Goal: Task Accomplishment & Management: Use online tool/utility

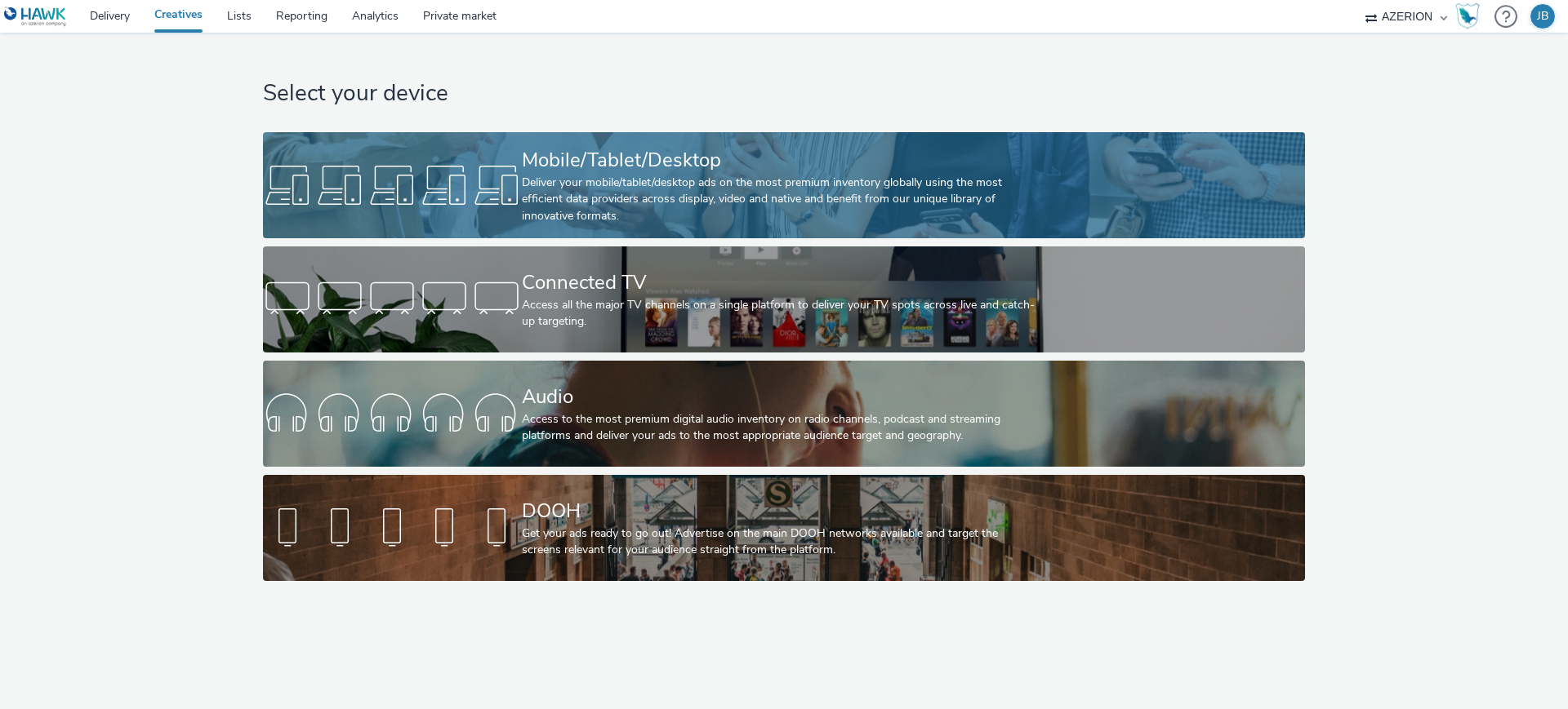
click at [526, 180] on div "Deliver your mobile/tablet/desktop ads on the most premium inventory globally u…" at bounding box center [780, 199] width 517 height 50
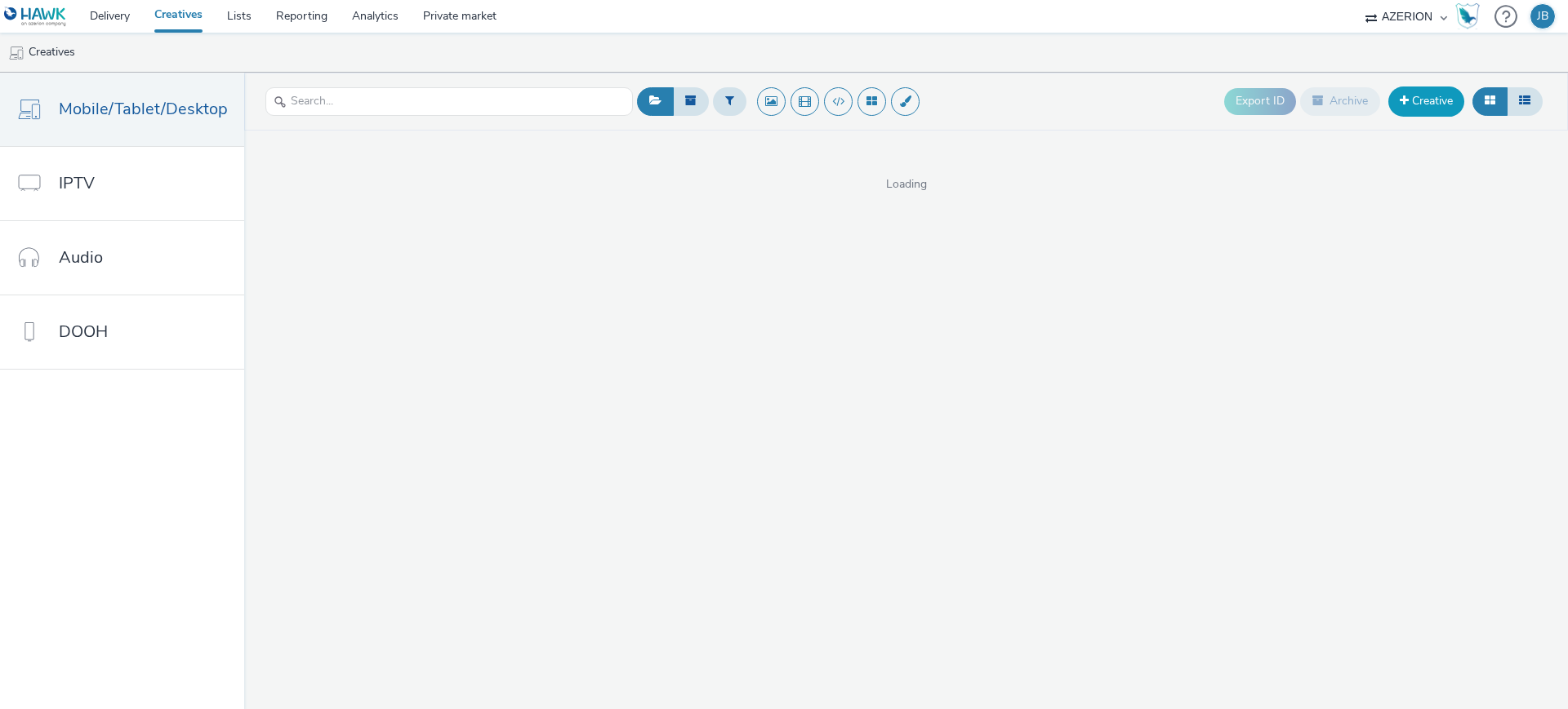
click at [1432, 100] on link "Creative" at bounding box center [1426, 101] width 76 height 30
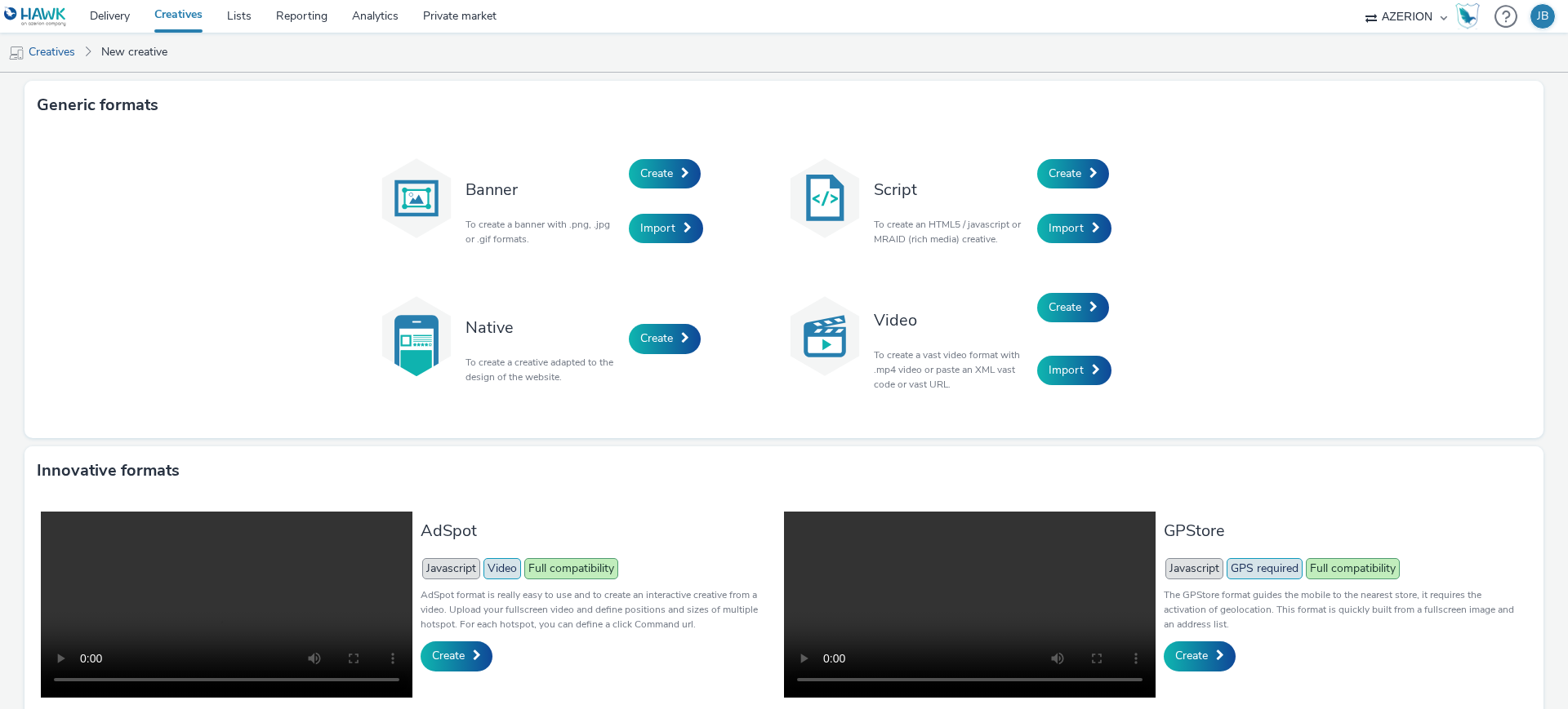
click at [642, 211] on div "Import" at bounding box center [707, 230] width 155 height 55
click at [645, 224] on span "Import" at bounding box center [658, 228] width 35 height 16
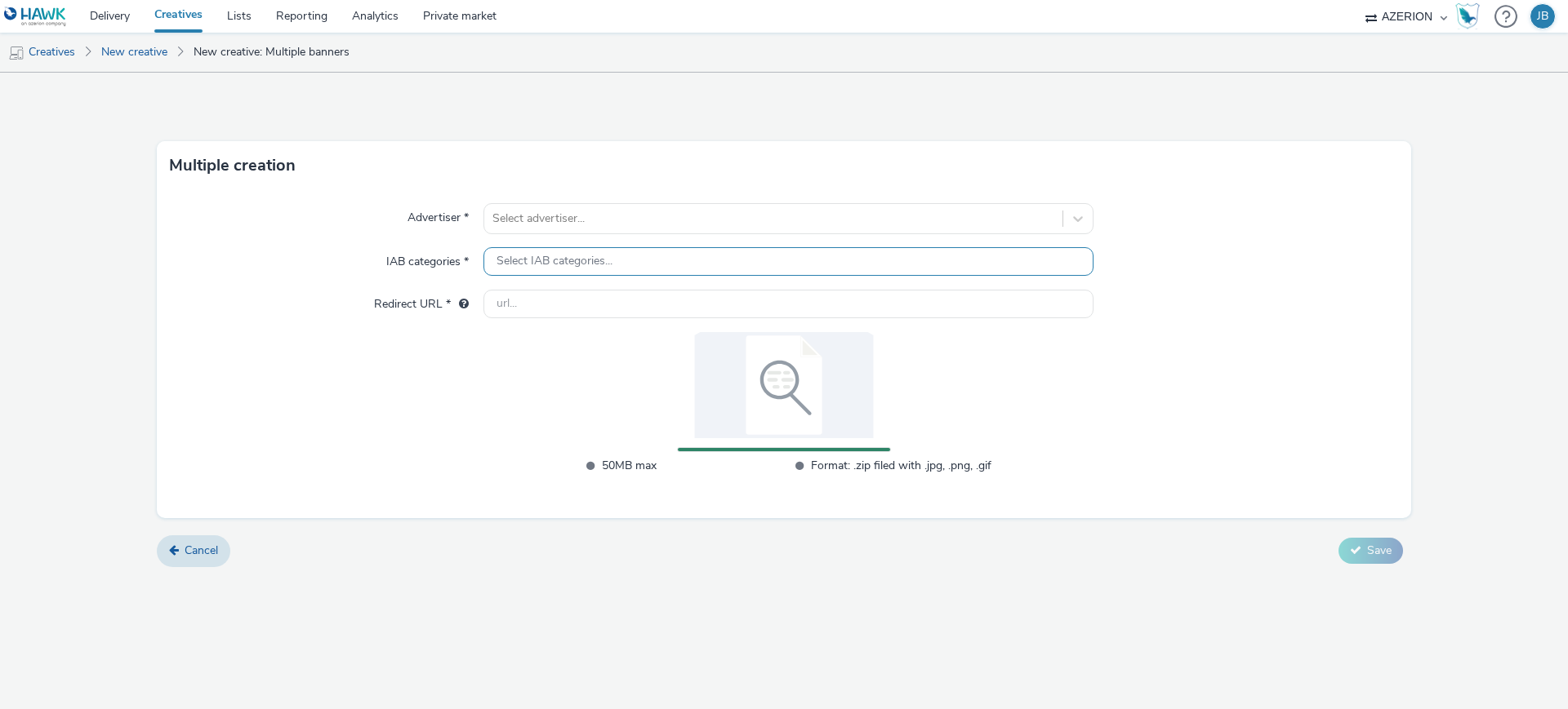
click at [564, 257] on span "Select IAB categories..." at bounding box center [554, 261] width 116 height 14
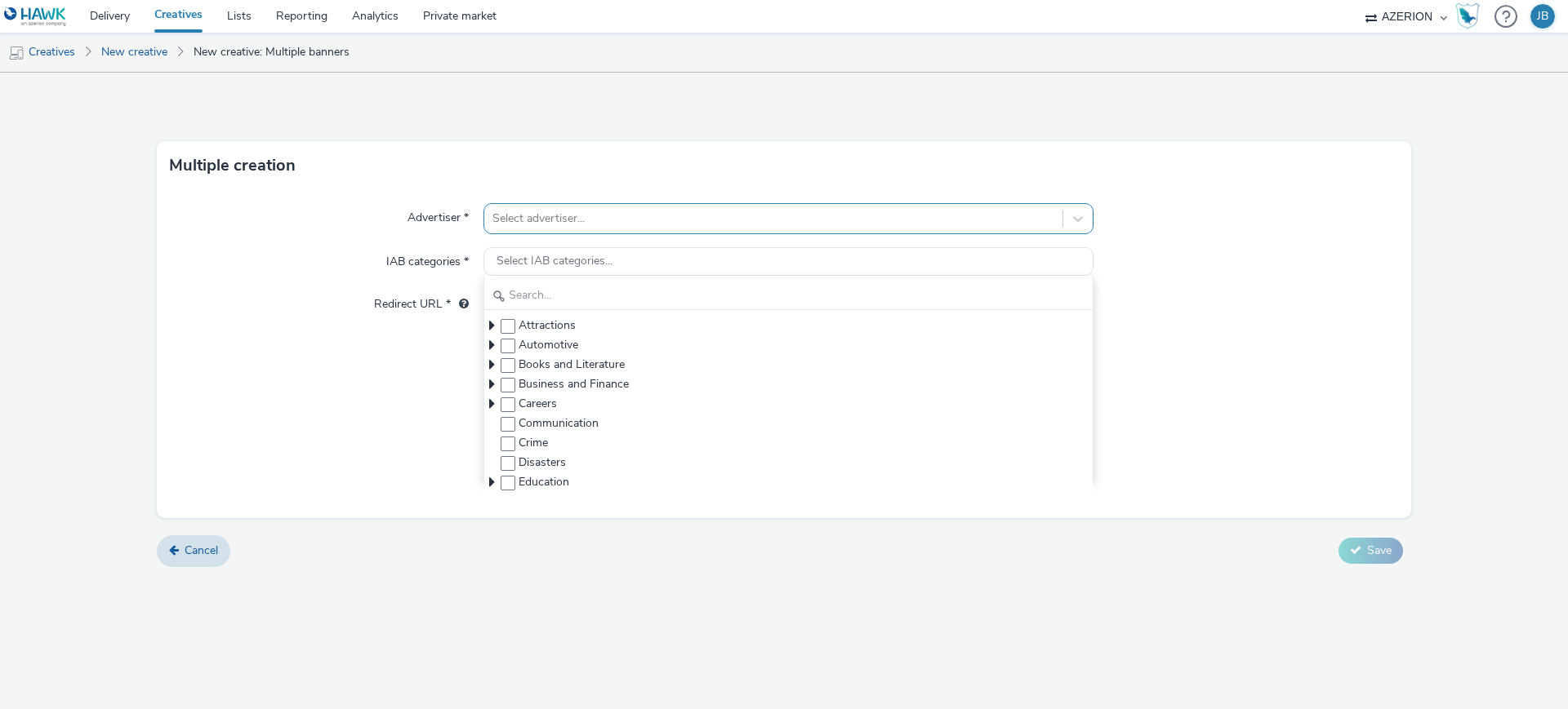
click at [544, 217] on div at bounding box center [773, 219] width 562 height 19
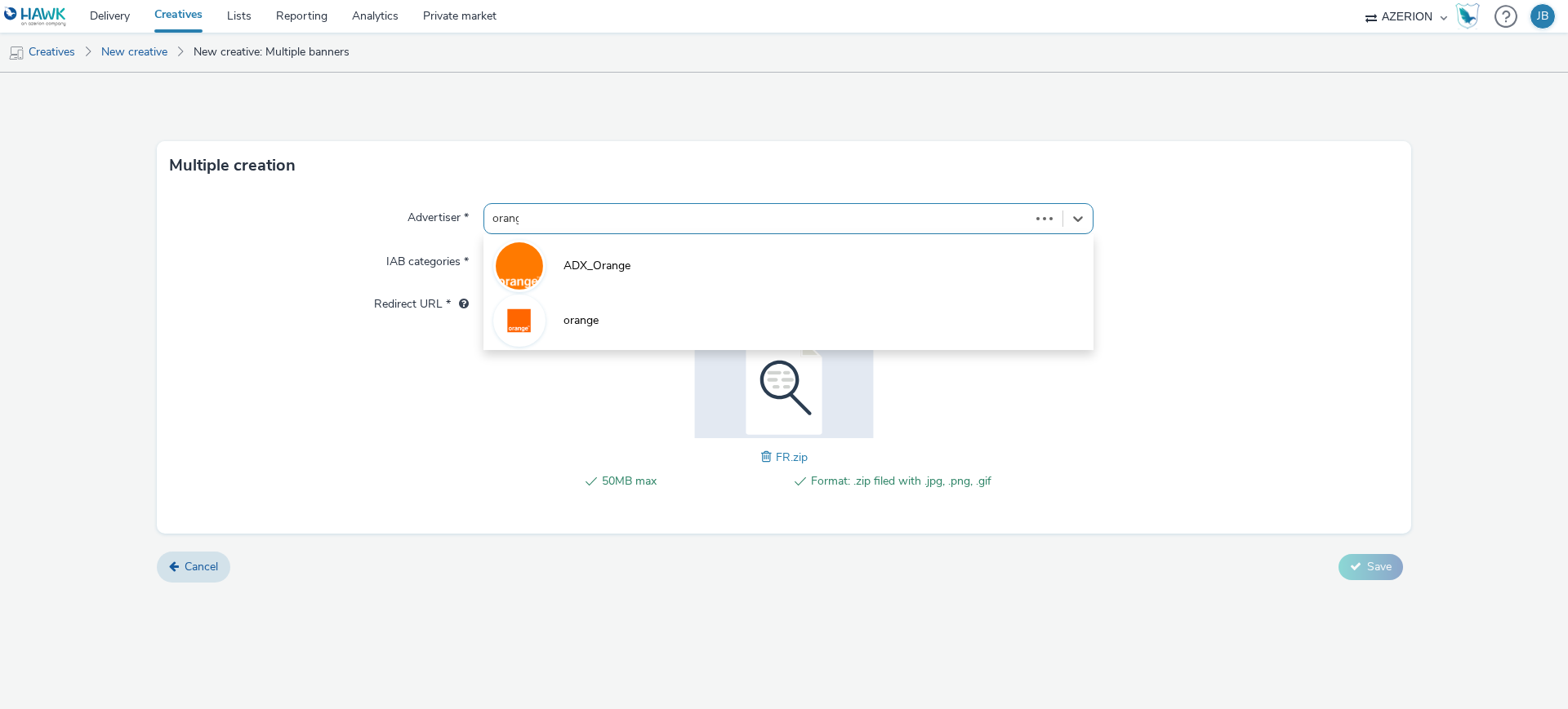
type input "orange"
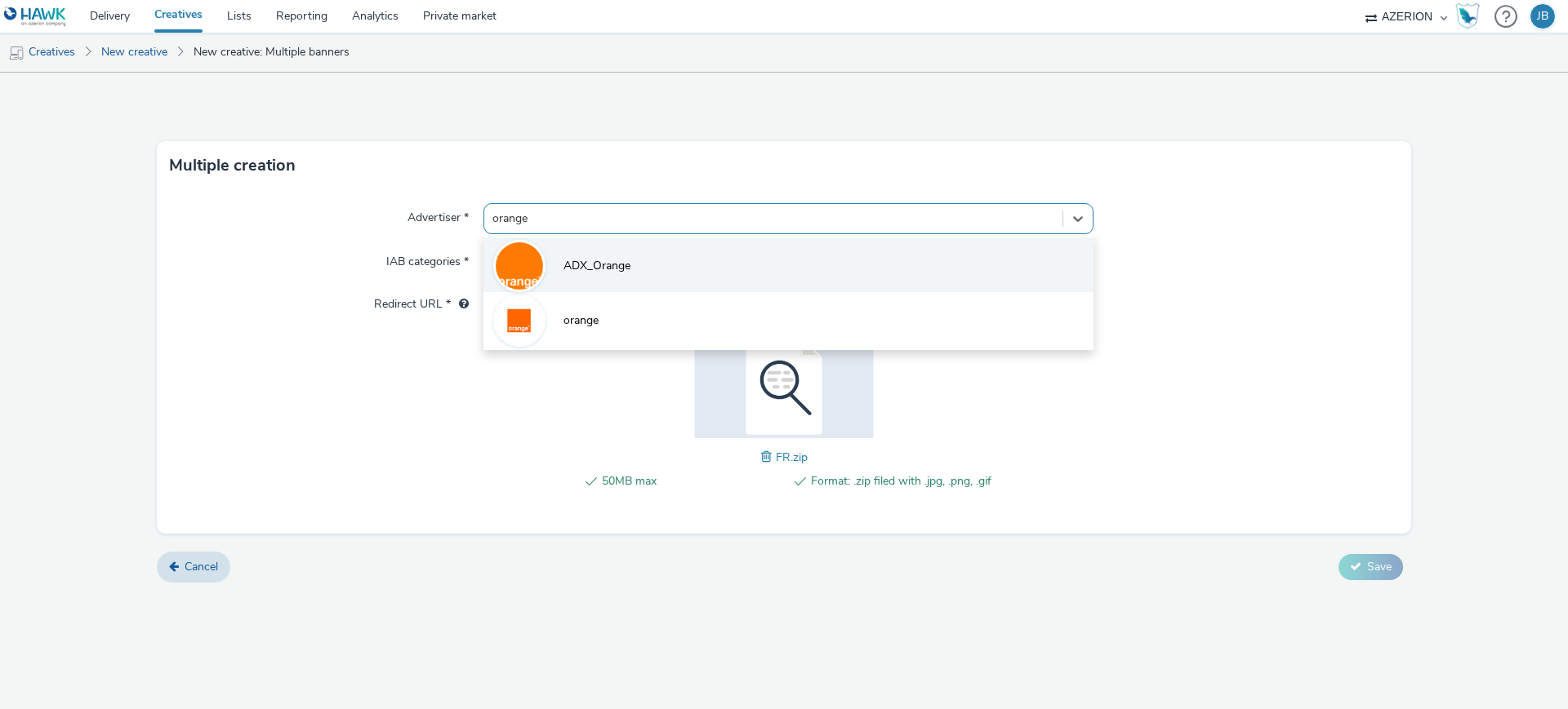
click at [552, 256] on li "ADX_Orange" at bounding box center [788, 265] width 610 height 54
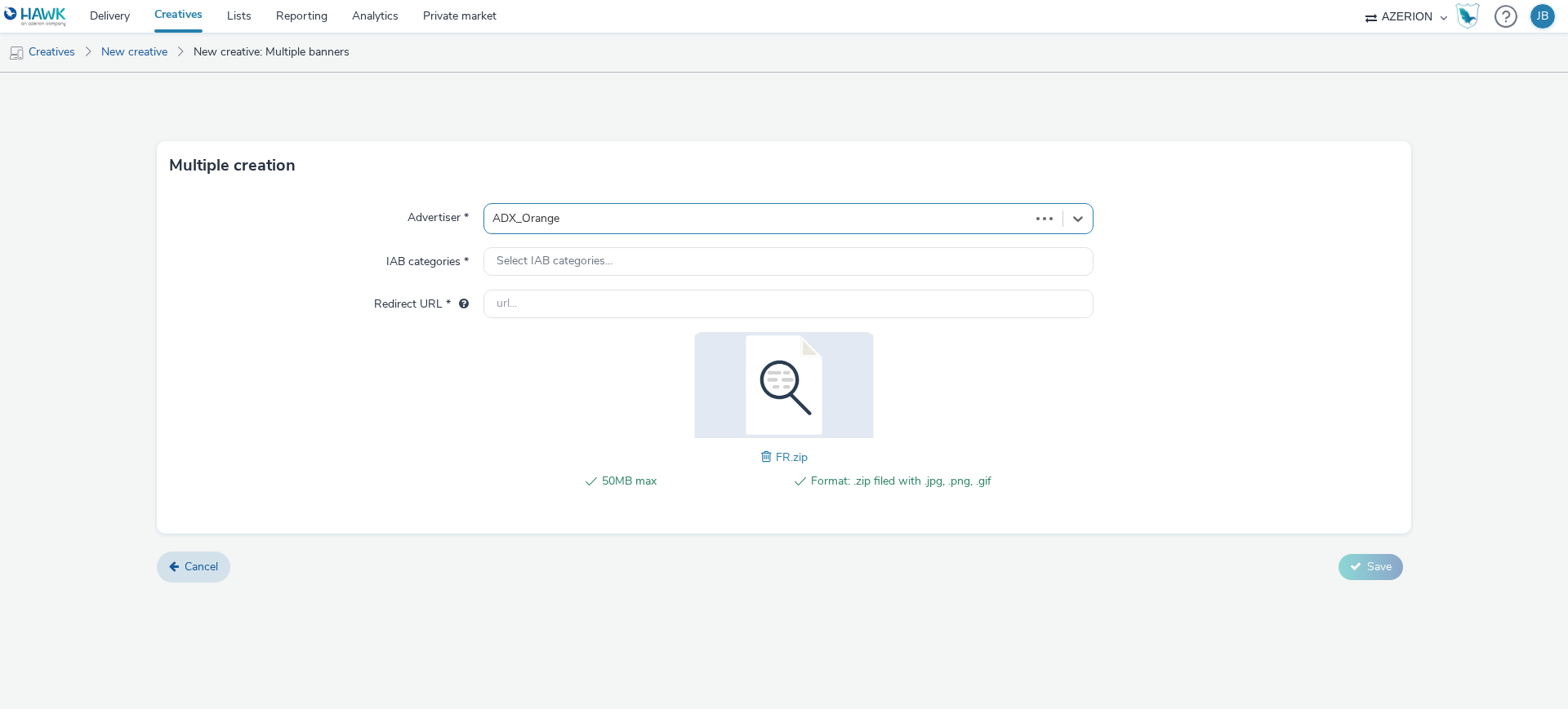
type input "[URL][DOMAIN_NAME]"
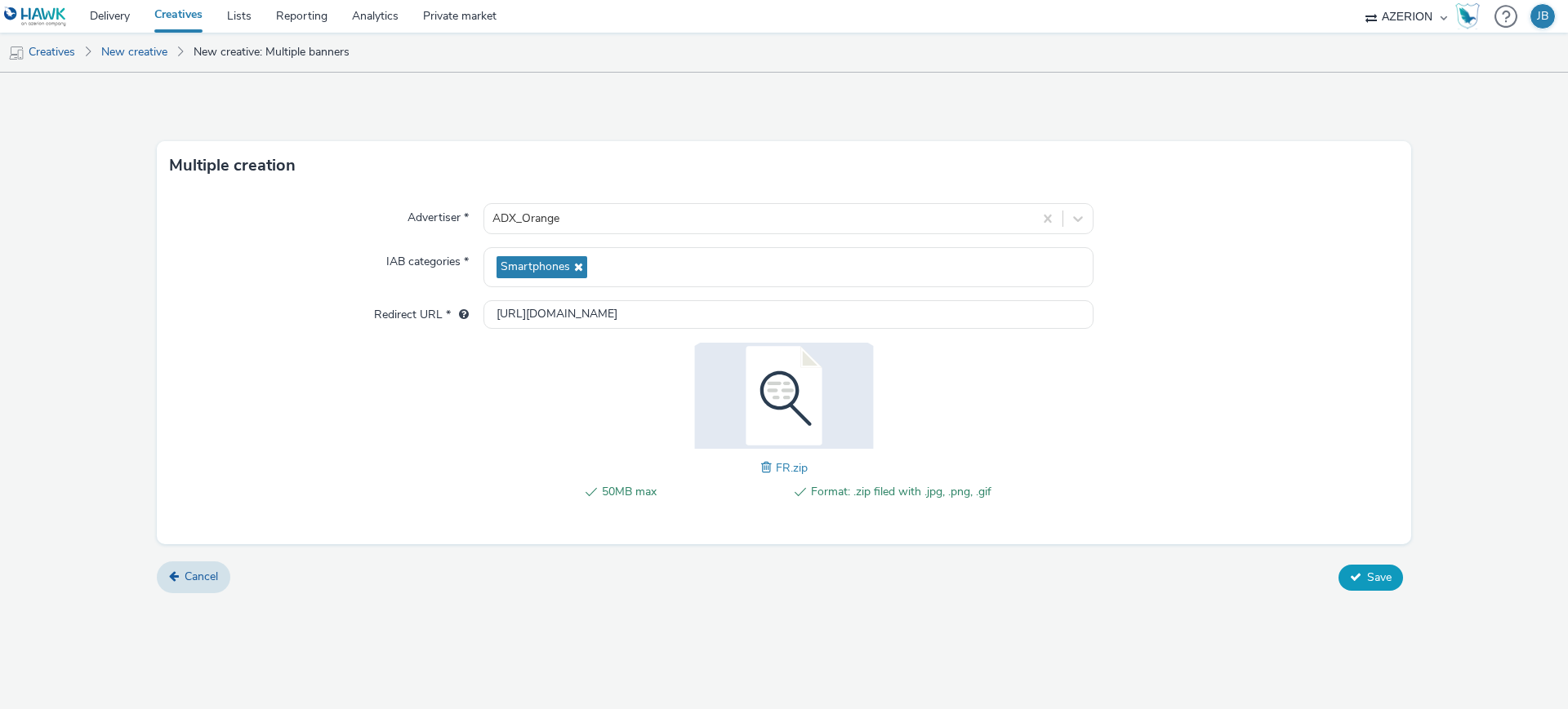
click at [1356, 588] on button "Save" at bounding box center [1371, 578] width 65 height 26
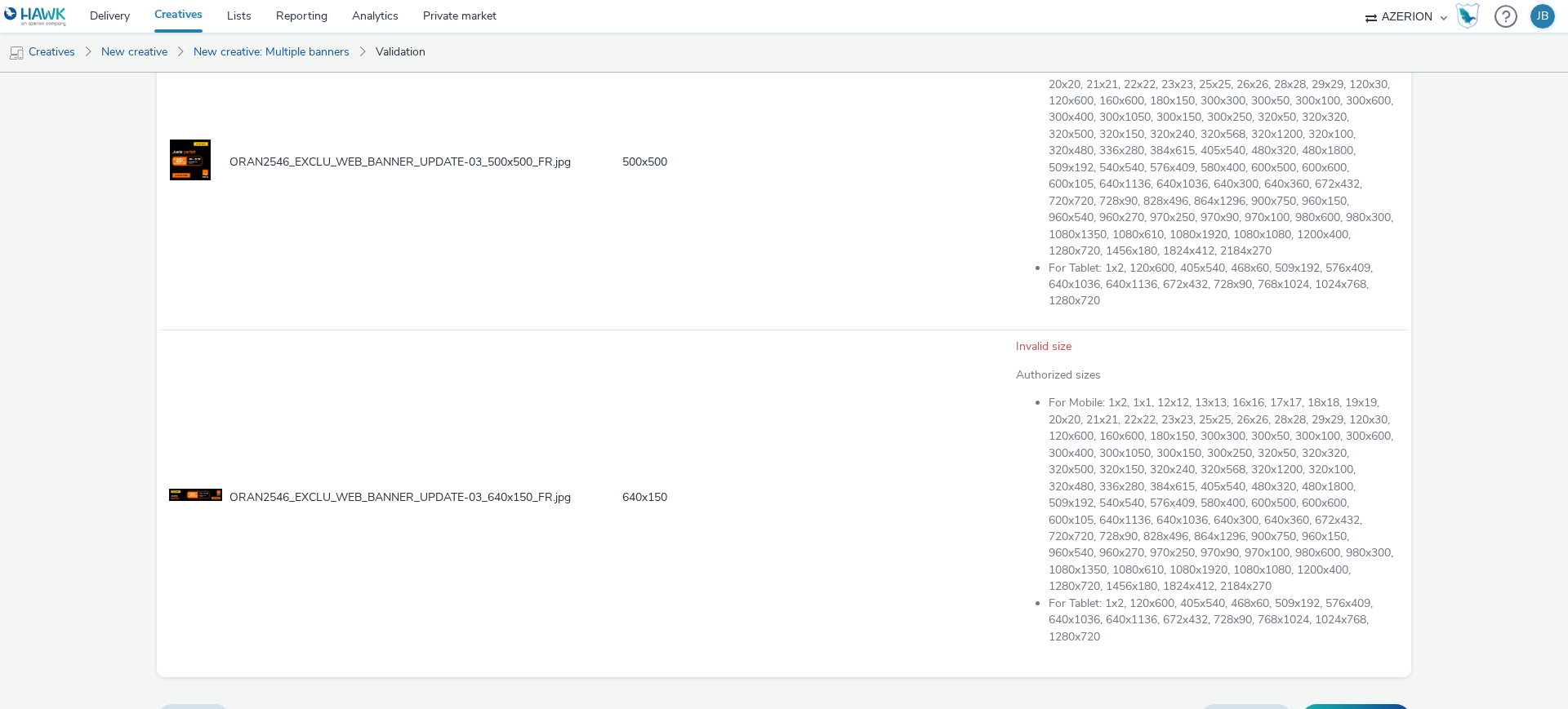
scroll to position [422, 0]
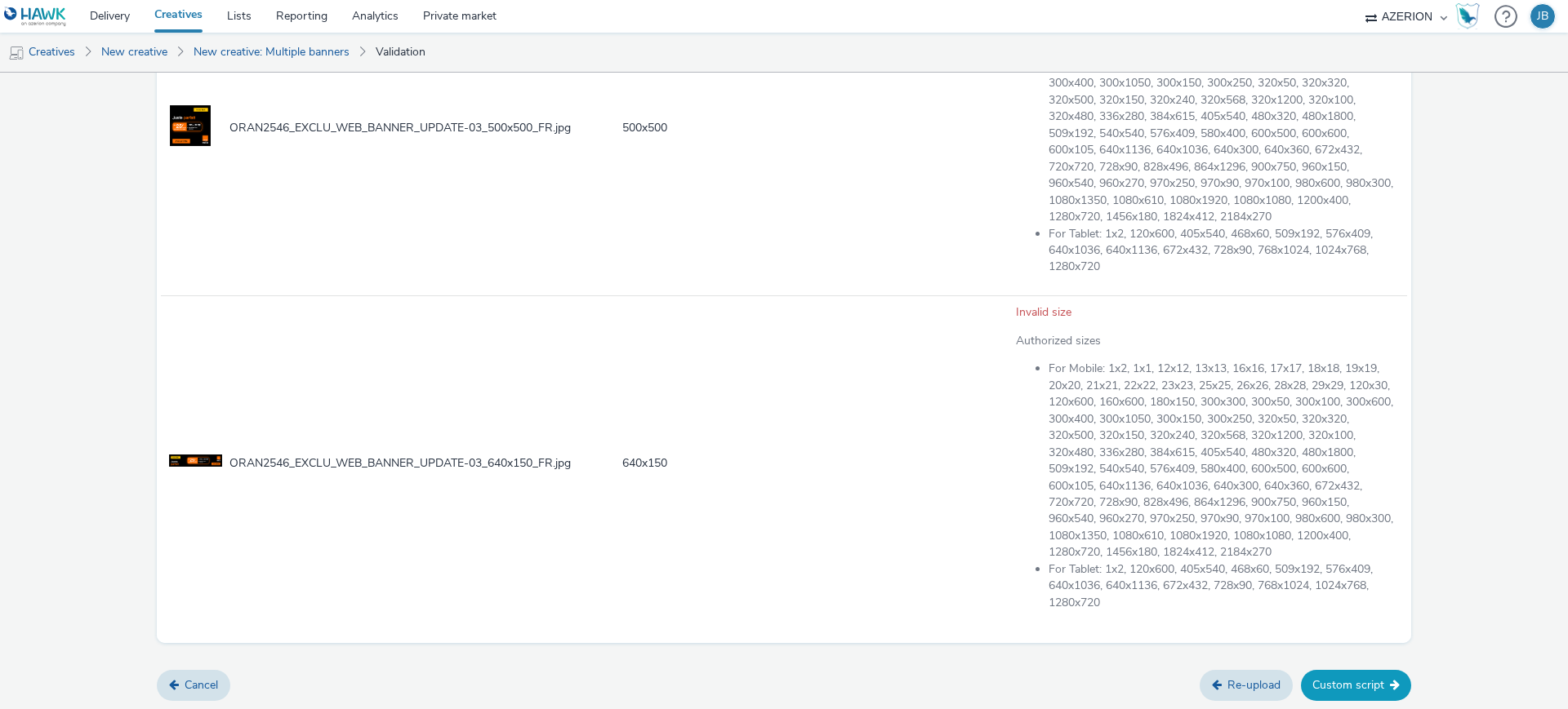
click at [1337, 678] on button "Custom script" at bounding box center [1356, 686] width 111 height 31
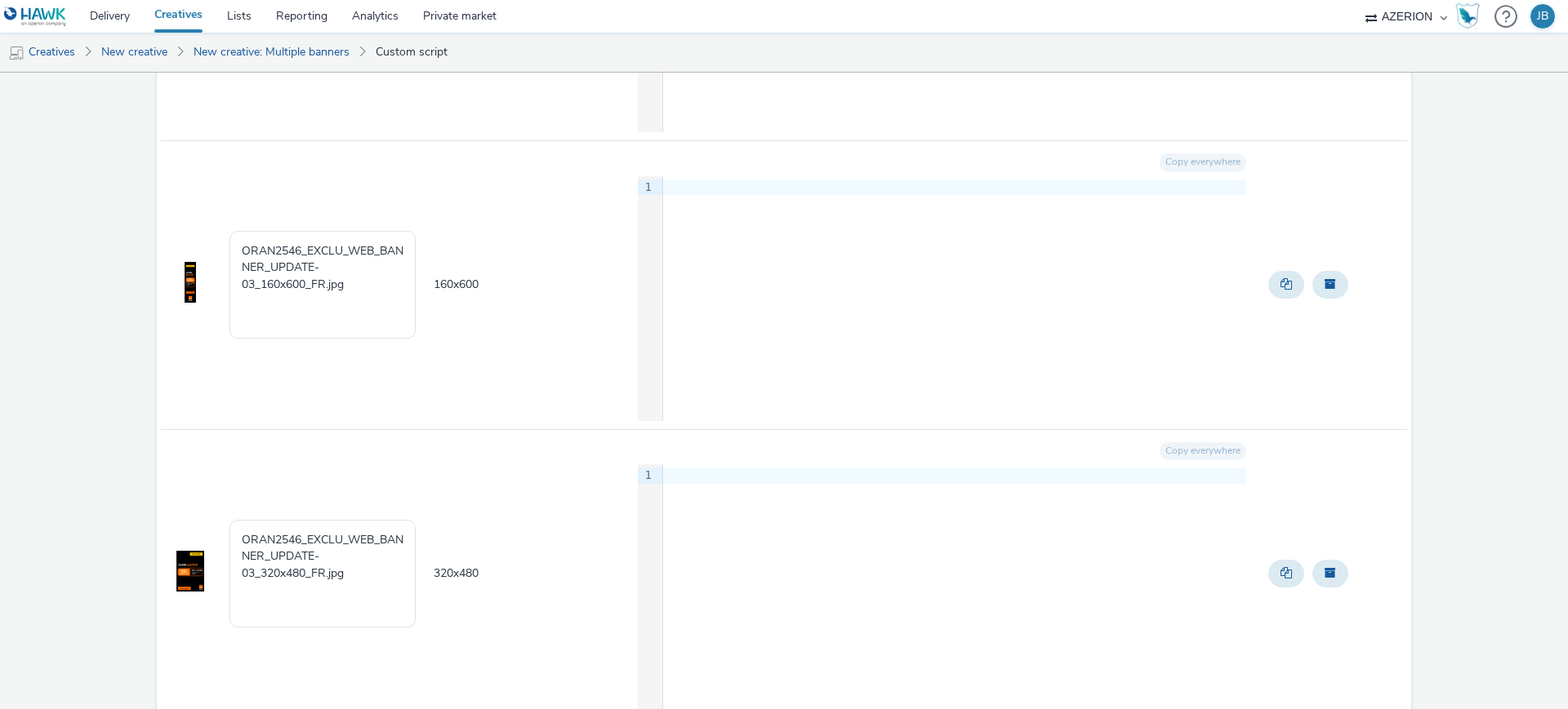
scroll to position [2509, 0]
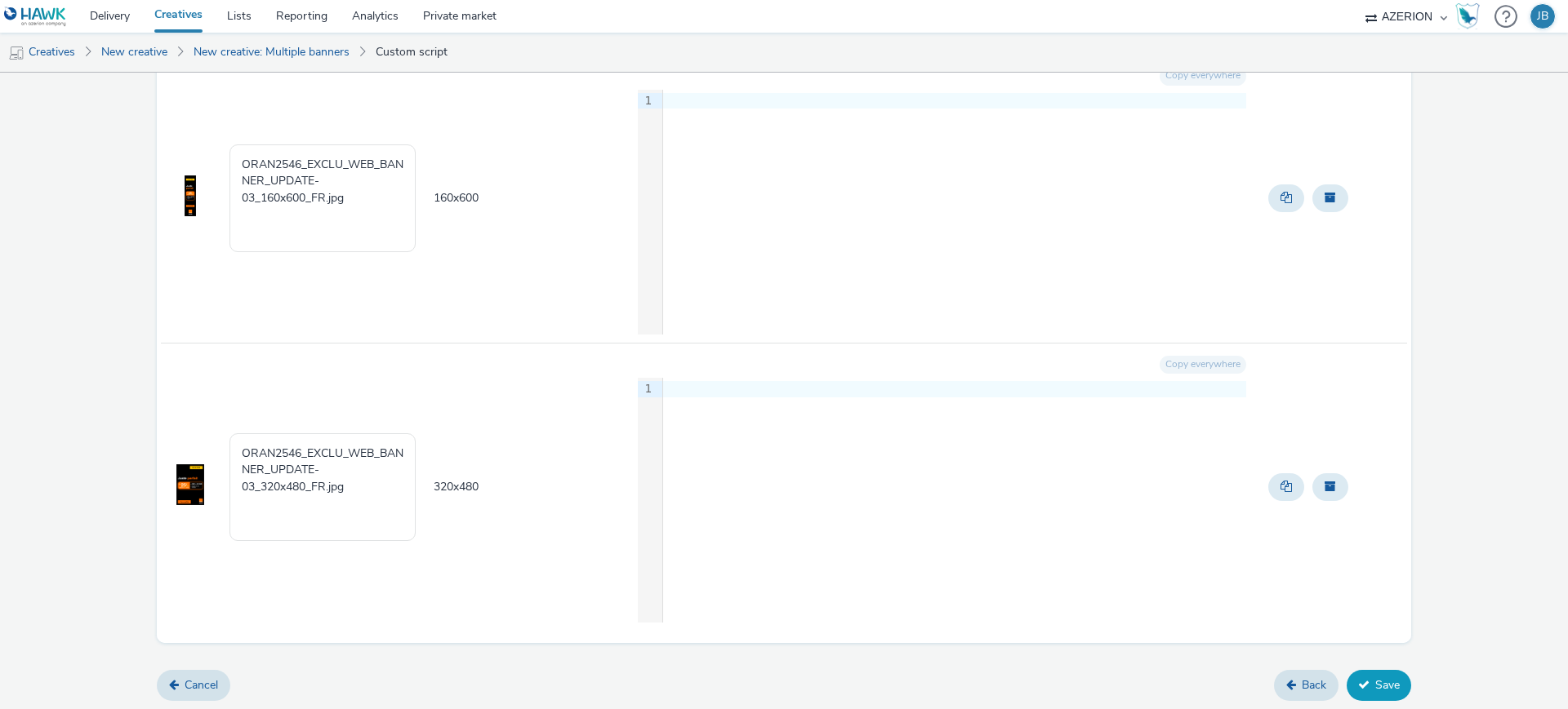
click at [1372, 693] on button "Save" at bounding box center [1379, 686] width 65 height 31
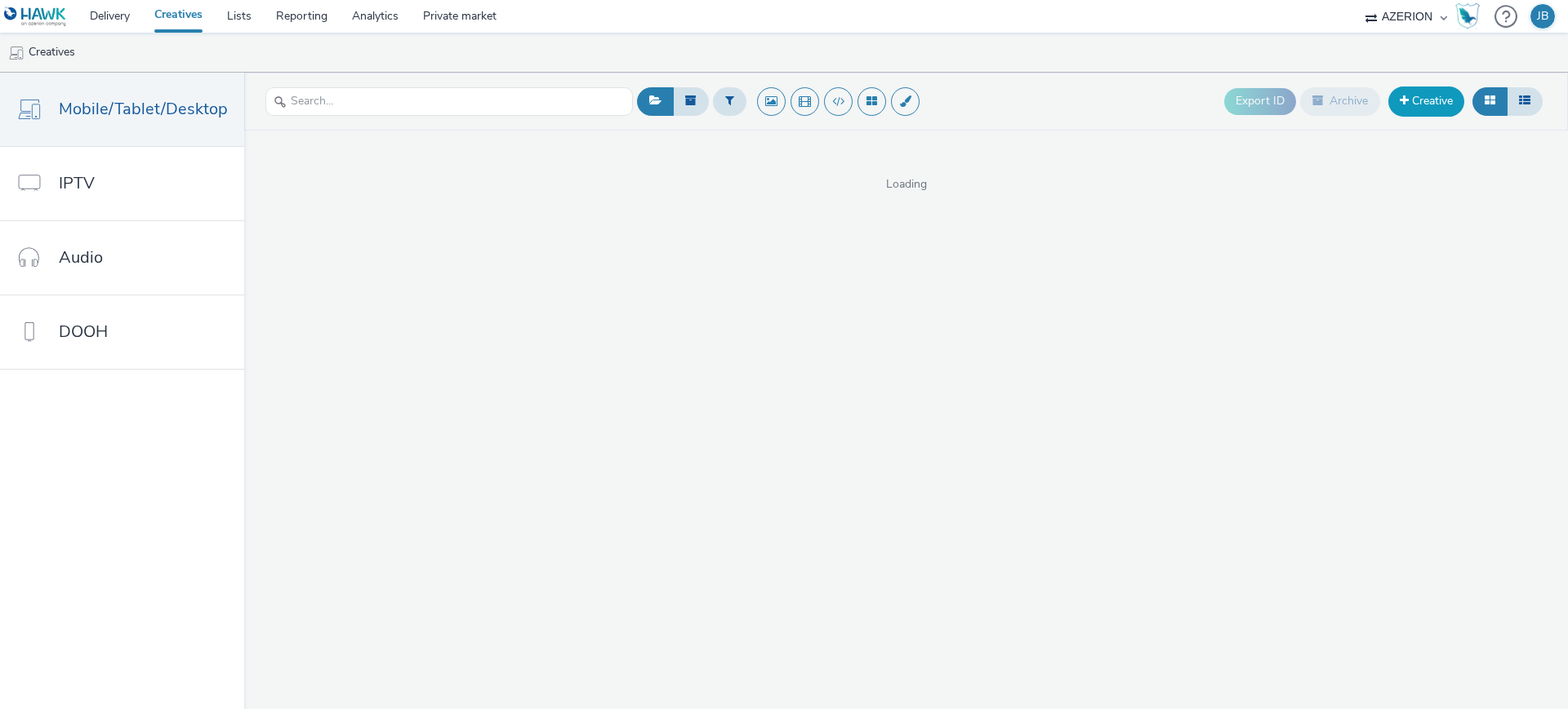
click at [1420, 111] on link "Creative" at bounding box center [1426, 101] width 76 height 30
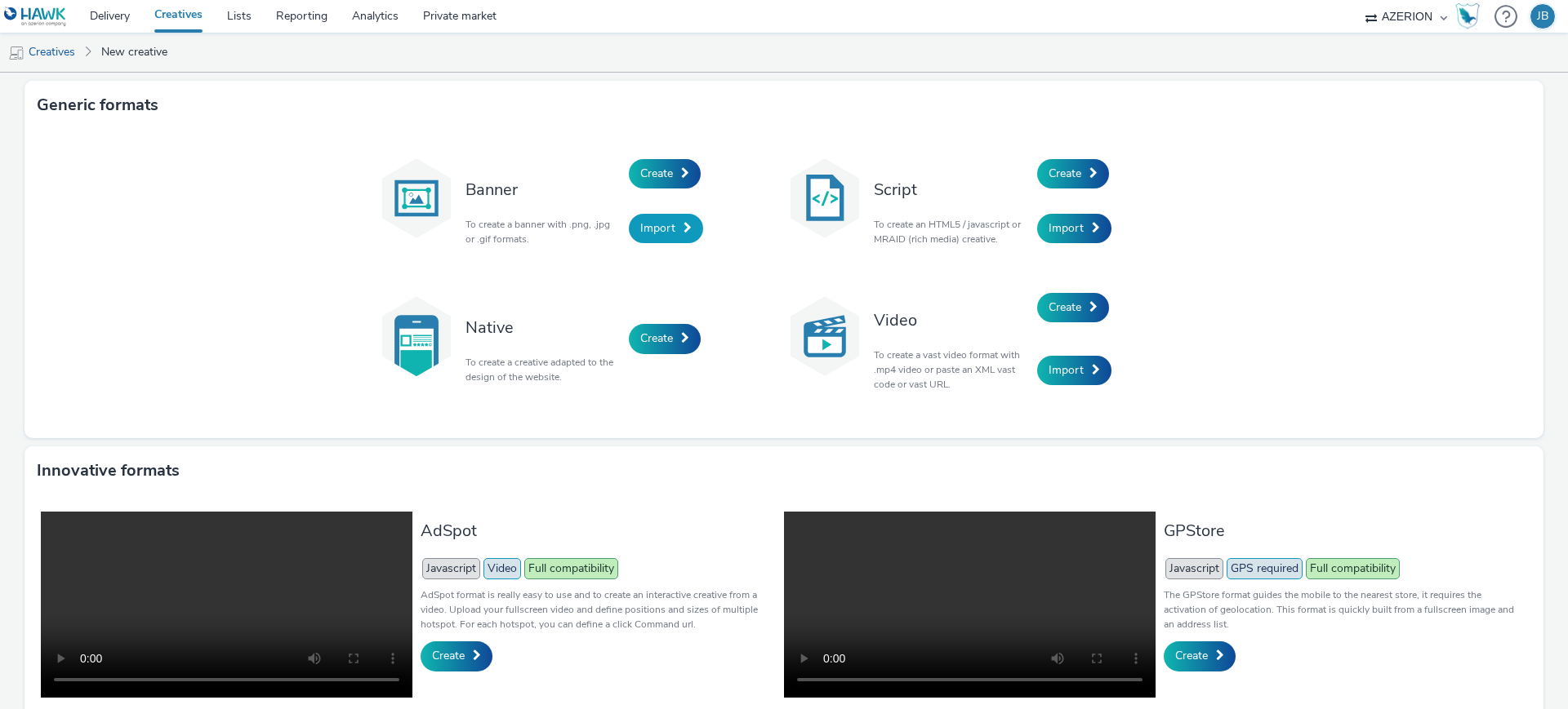
click at [665, 228] on span "Import" at bounding box center [658, 228] width 35 height 16
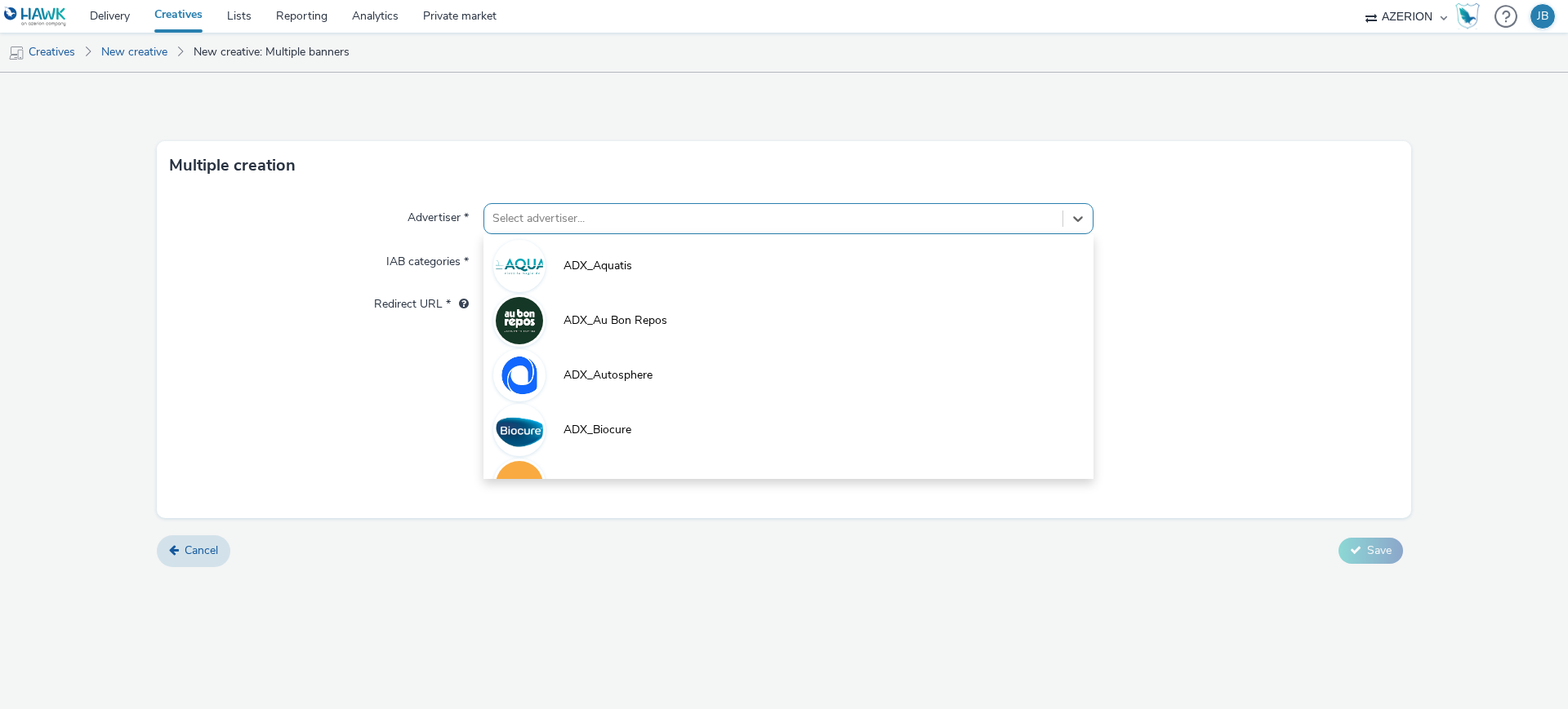
click at [553, 211] on div at bounding box center [773, 219] width 562 height 19
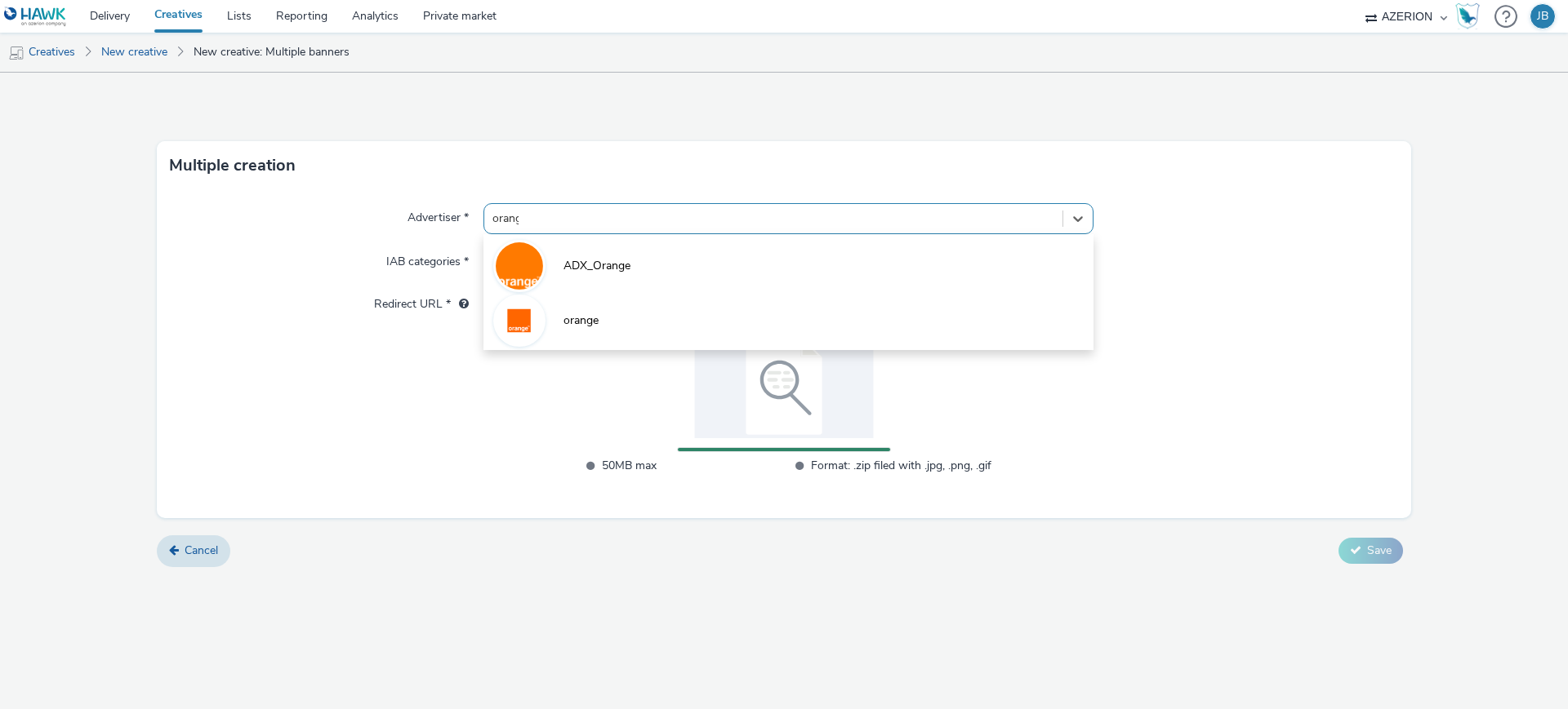
type input "orange"
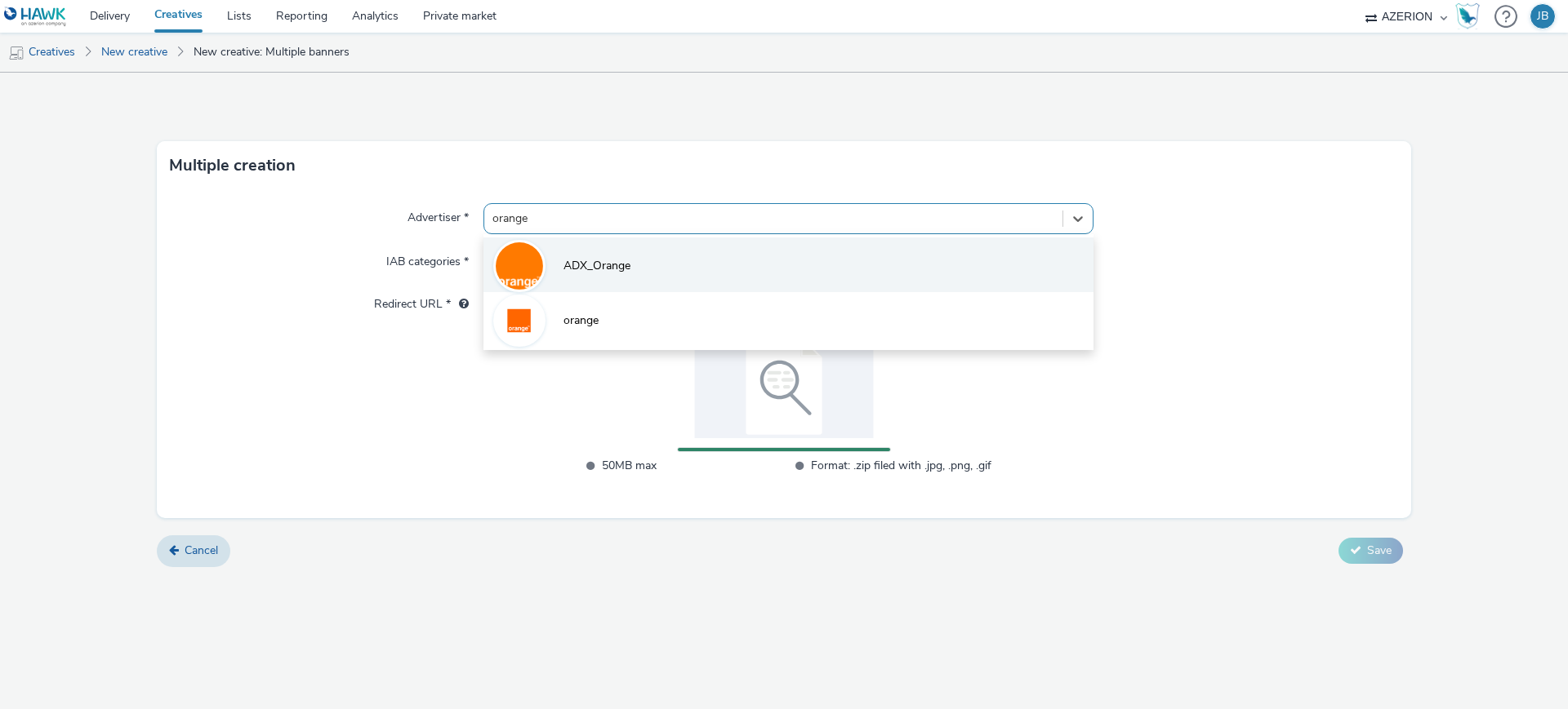
click at [582, 264] on span "ADX_Orange" at bounding box center [597, 266] width 67 height 17
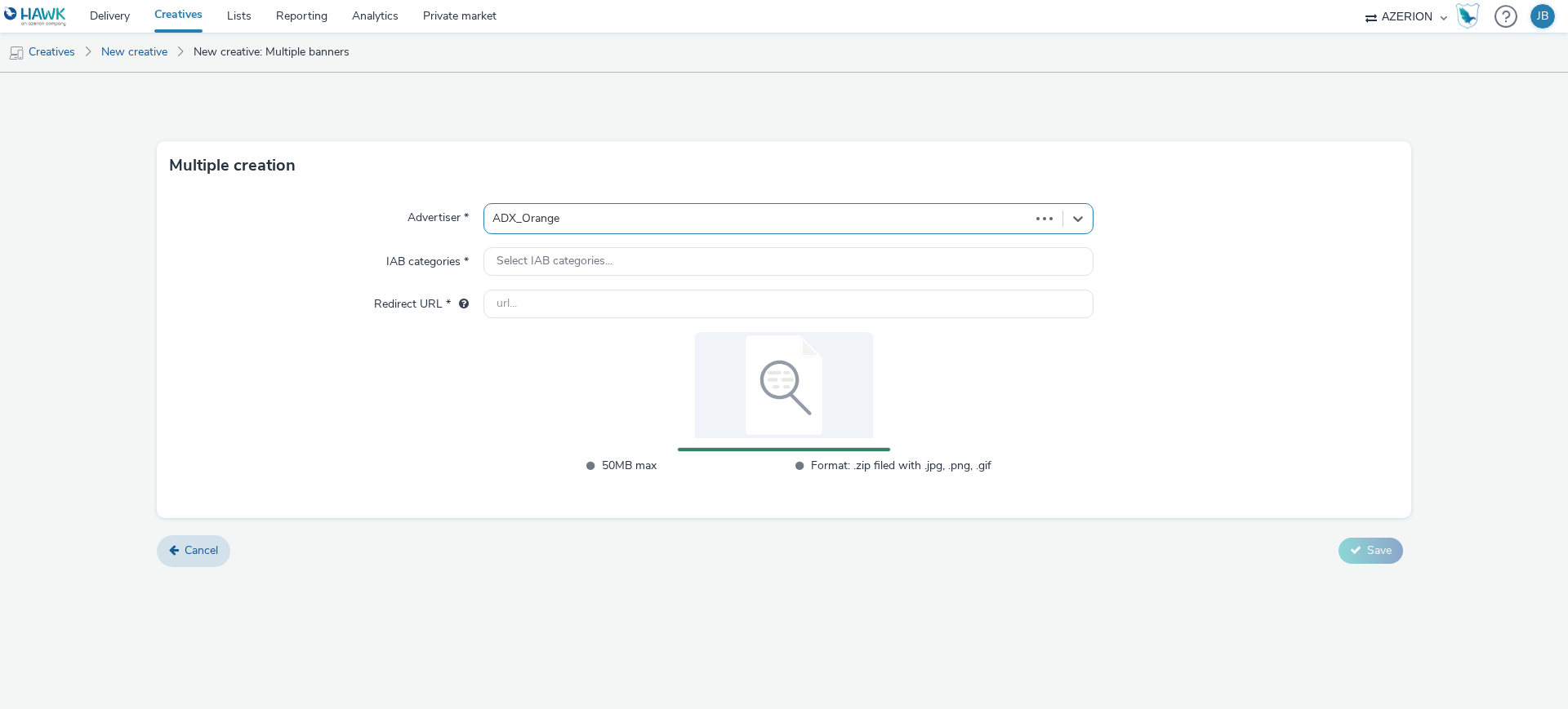
type input "[URL][DOMAIN_NAME]"
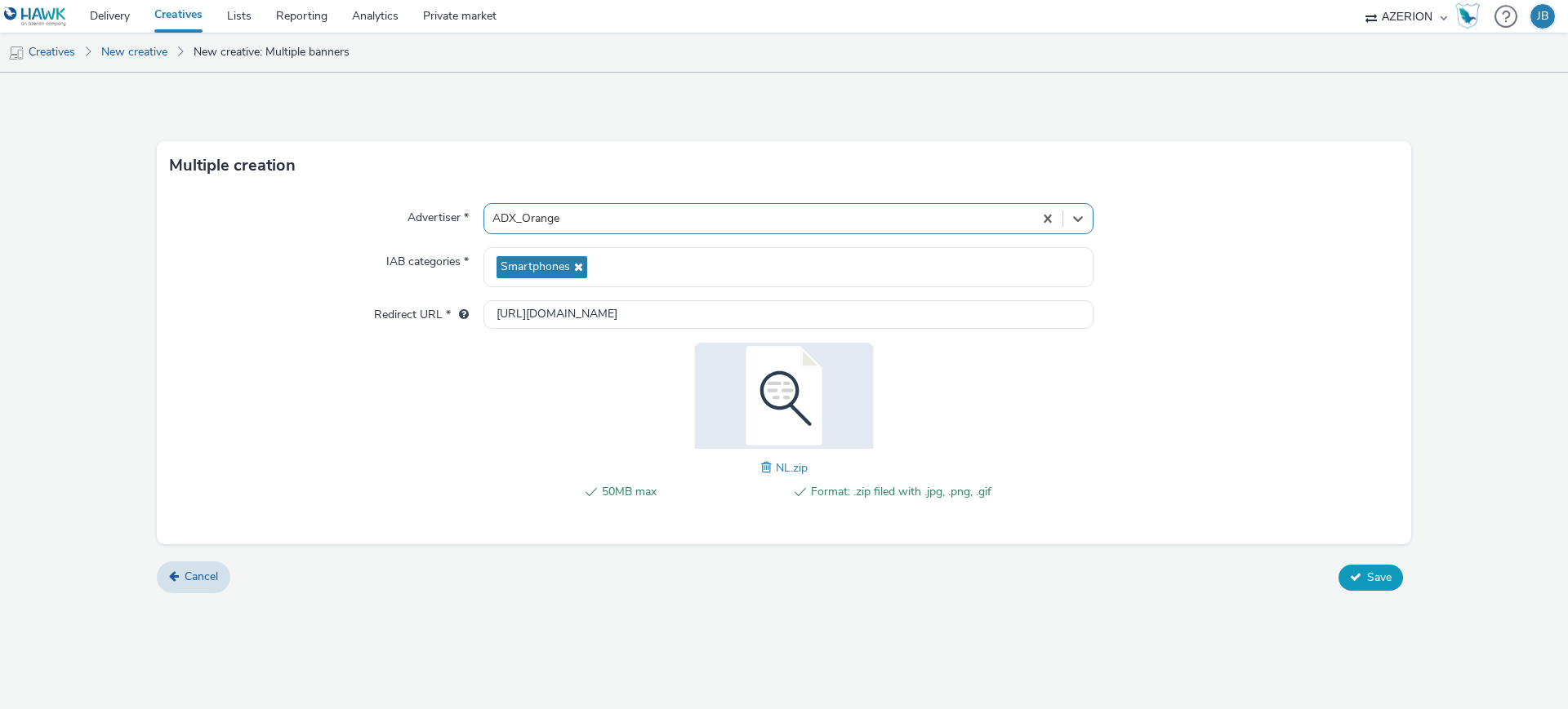
click at [1377, 573] on span "Save" at bounding box center [1379, 577] width 25 height 16
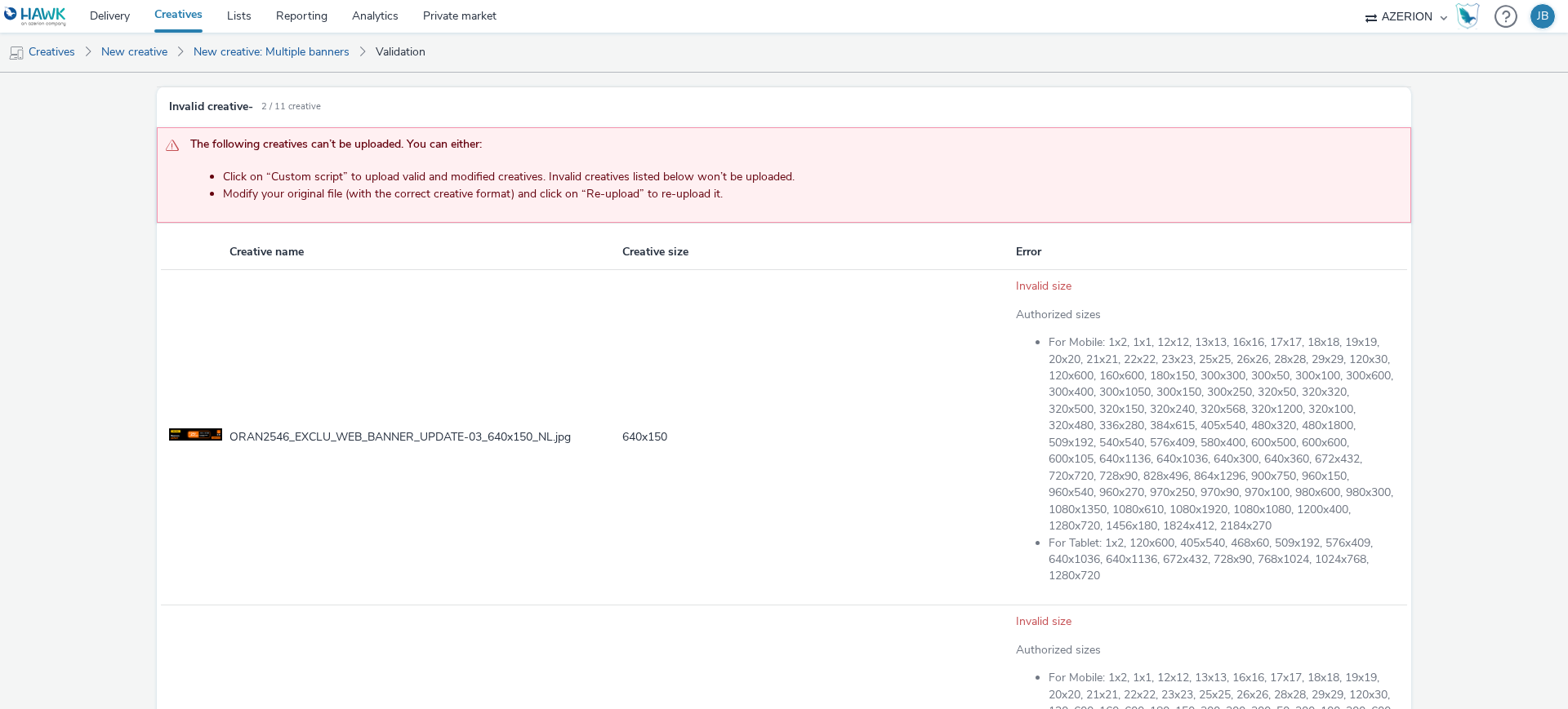
scroll to position [422, 0]
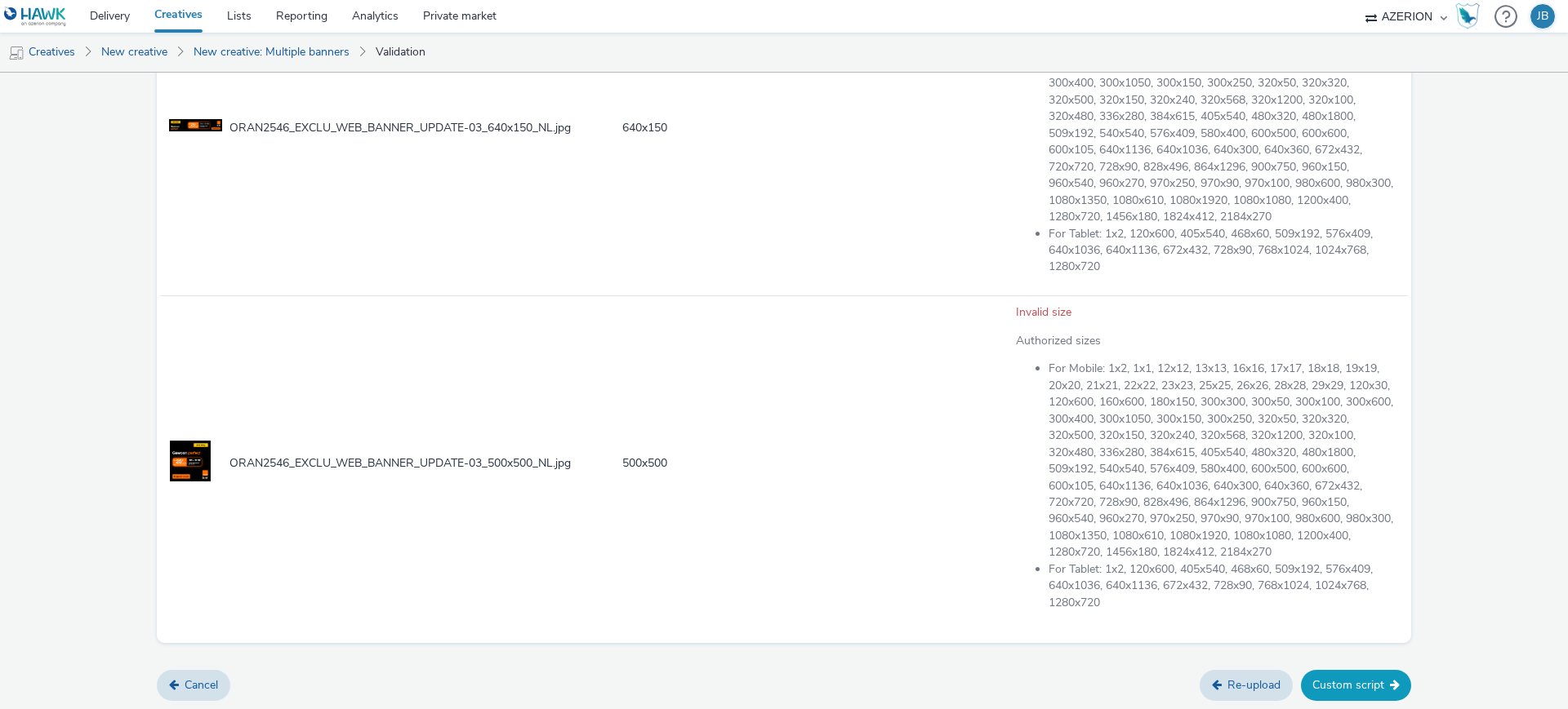
click at [1347, 679] on button "Custom script" at bounding box center [1356, 686] width 111 height 31
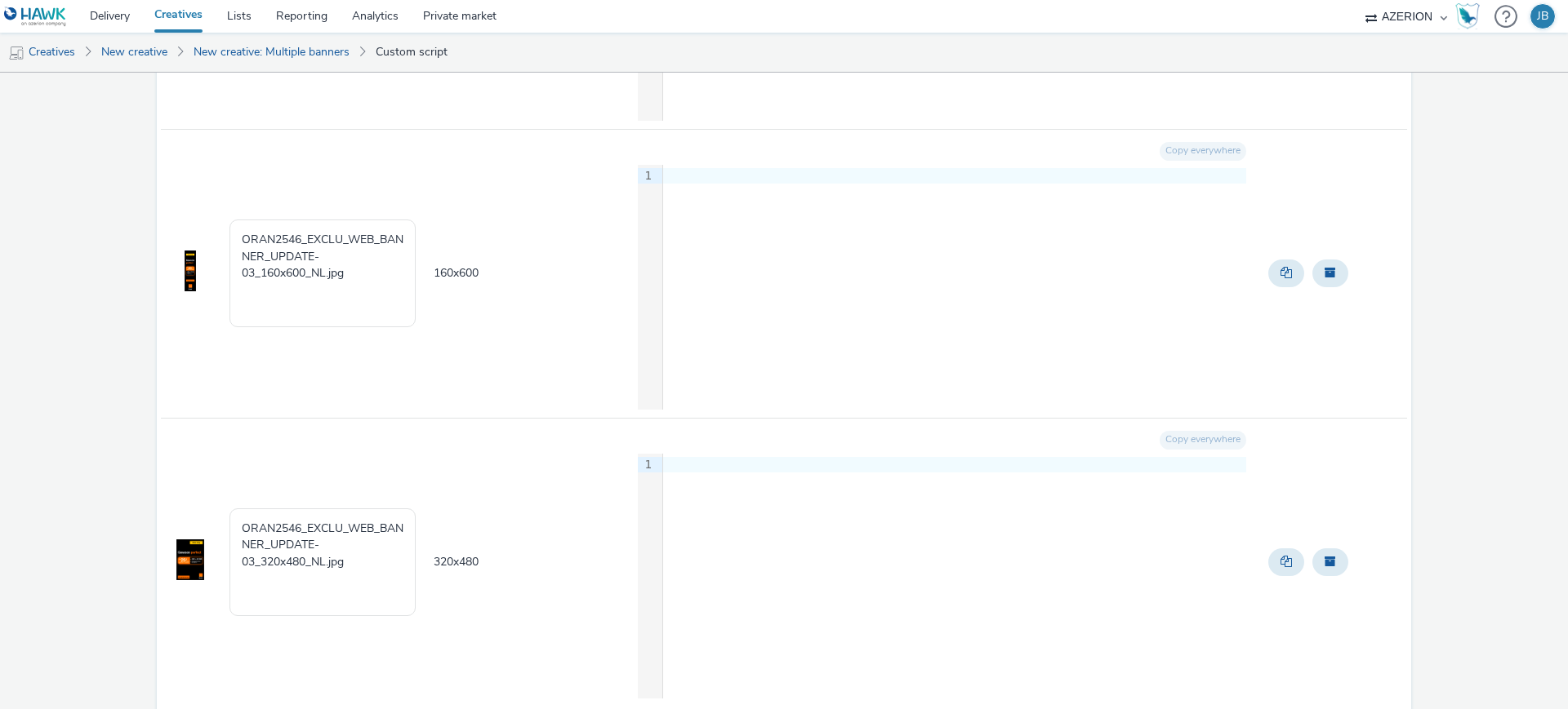
scroll to position [2220, 0]
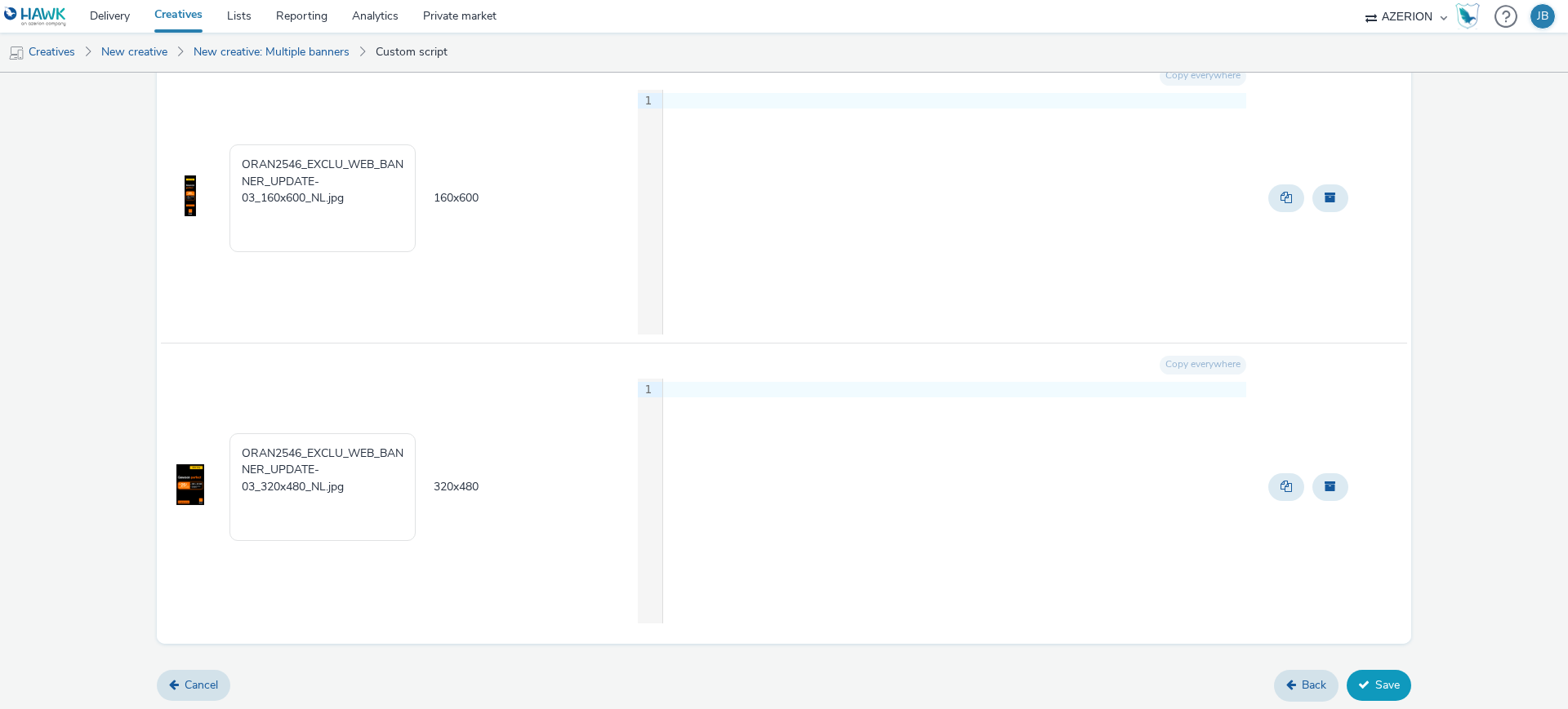
click at [1358, 689] on icon at bounding box center [1363, 685] width 11 height 11
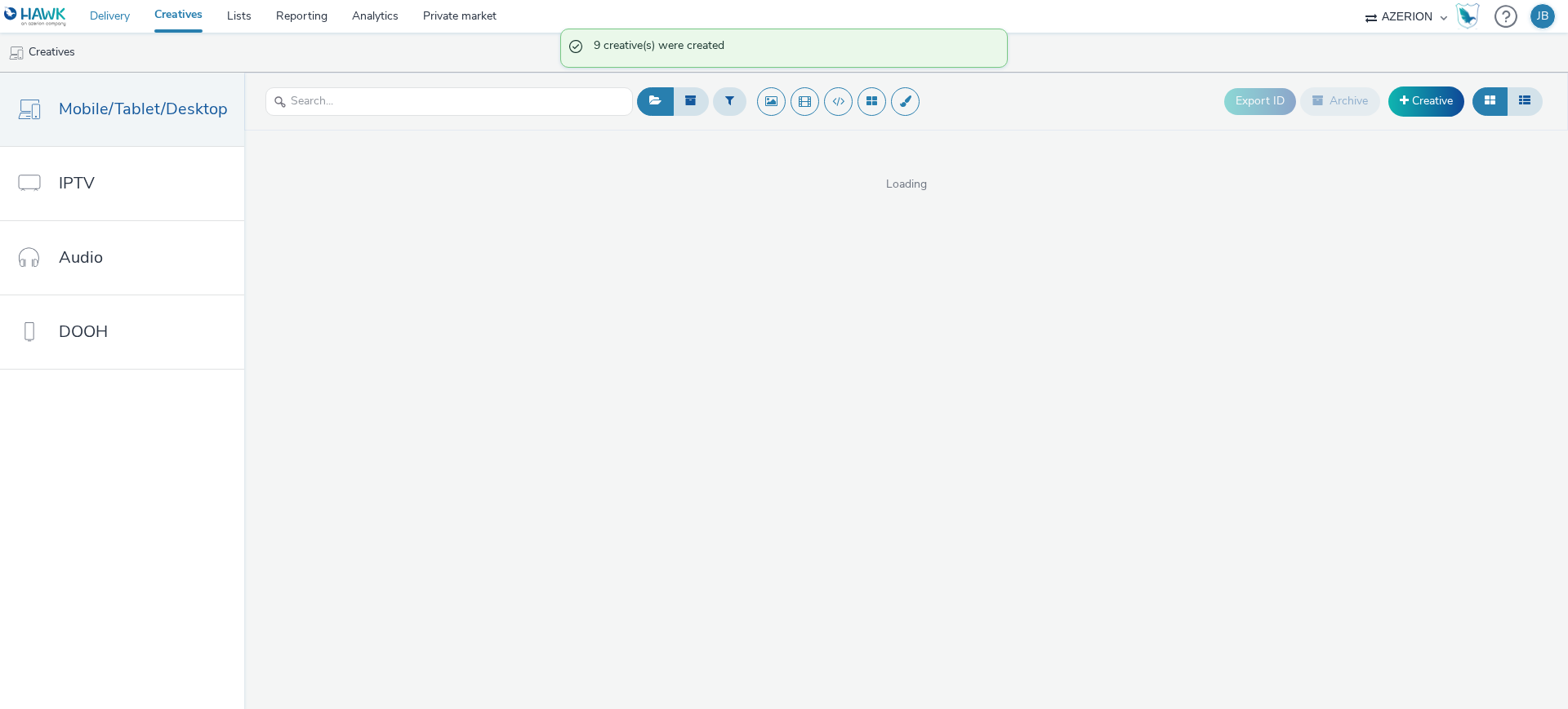
click at [121, 15] on link "Delivery" at bounding box center [110, 16] width 65 height 32
